Goal: Information Seeking & Learning: Learn about a topic

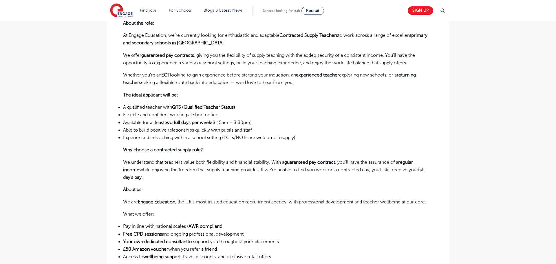
scroll to position [75, 0]
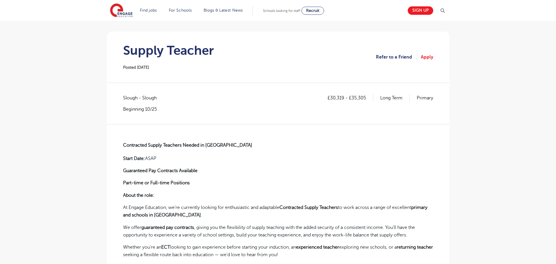
scroll to position [56, 0]
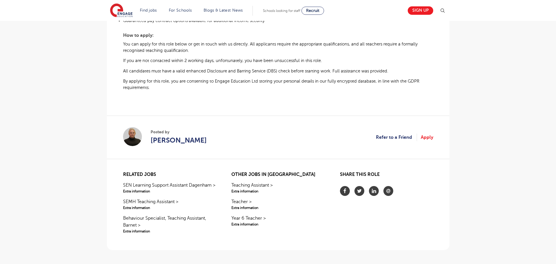
scroll to position [474, 0]
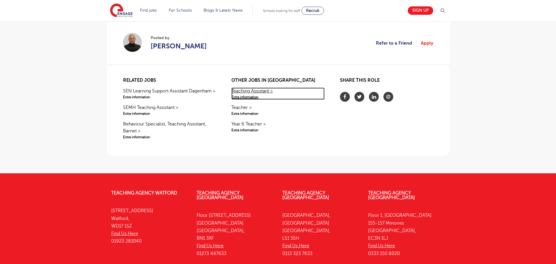
click at [263, 89] on link "Teaching Assistant > Extra information" at bounding box center [278, 94] width 93 height 12
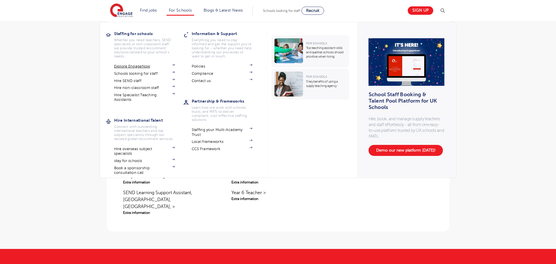
scroll to position [487, 0]
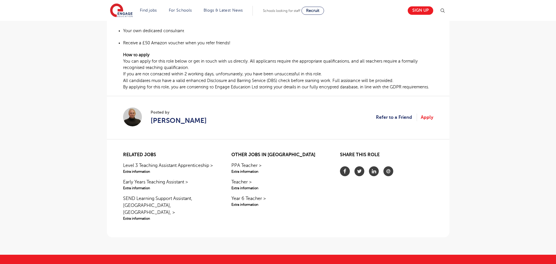
click at [168, 121] on span "[PERSON_NAME]" at bounding box center [179, 120] width 56 height 10
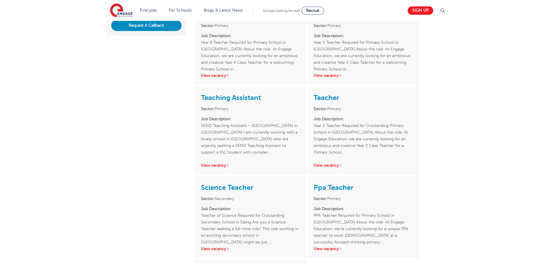
scroll to position [254, 0]
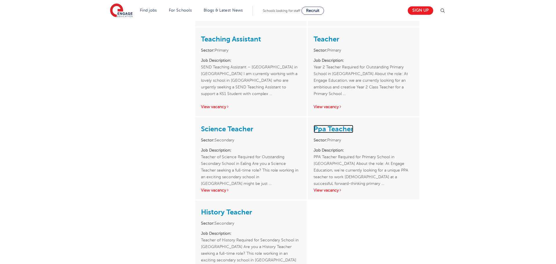
click at [329, 125] on link "Ppa Teacher" at bounding box center [334, 129] width 40 height 8
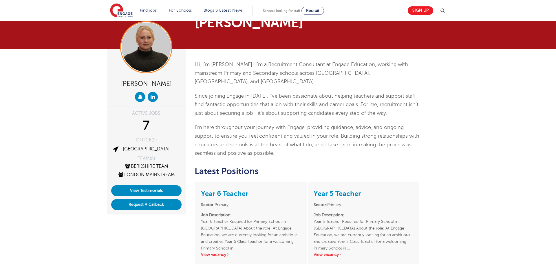
scroll to position [13, 0]
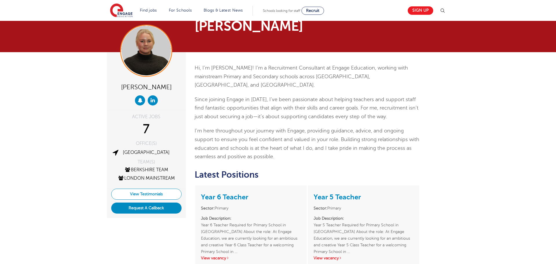
click at [153, 190] on link "View Testimonials" at bounding box center [146, 194] width 70 height 11
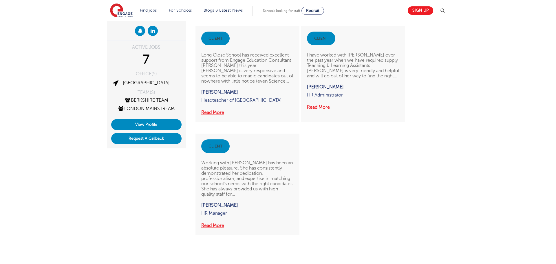
scroll to position [82, 0]
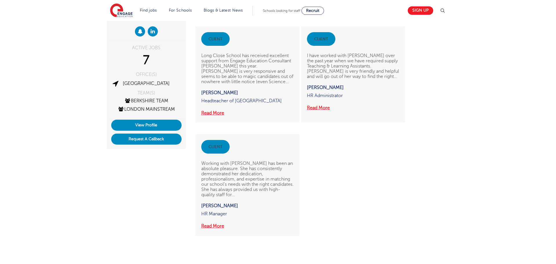
click at [144, 67] on div "7" at bounding box center [146, 60] width 70 height 14
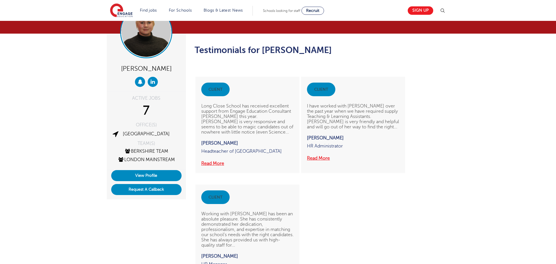
click at [145, 56] on img at bounding box center [146, 32] width 49 height 49
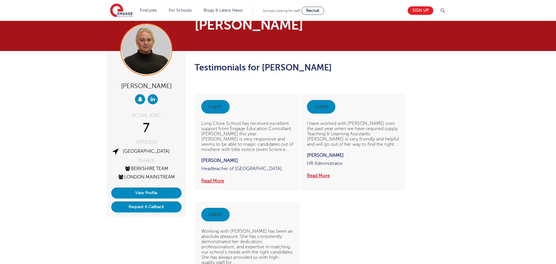
scroll to position [0, 0]
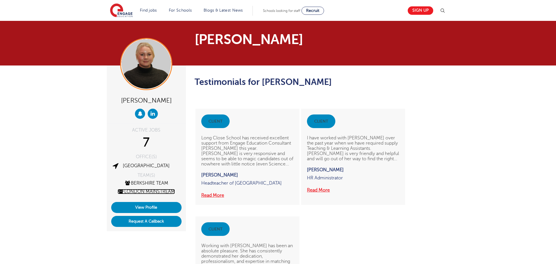
click at [163, 191] on link "London Mainstream" at bounding box center [146, 191] width 57 height 5
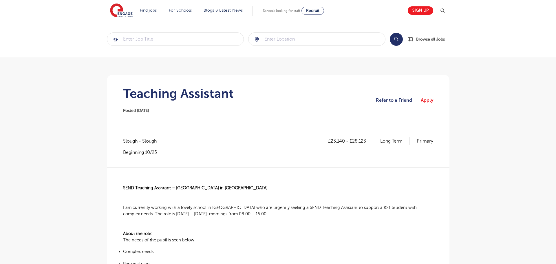
scroll to position [487, 0]
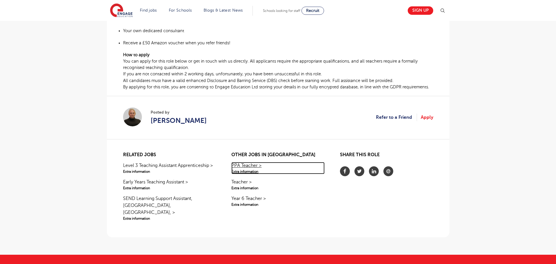
click at [244, 166] on link "PPA Teacher > Extra information" at bounding box center [278, 168] width 93 height 12
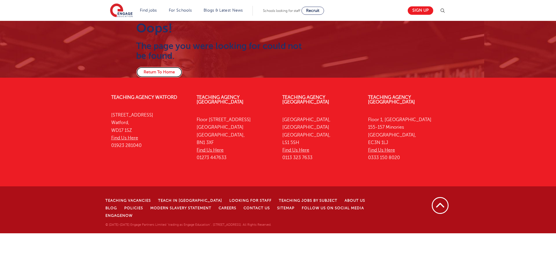
click at [149, 71] on link "Return To Home" at bounding box center [159, 72] width 46 height 11
